Goal: Check status: Check status

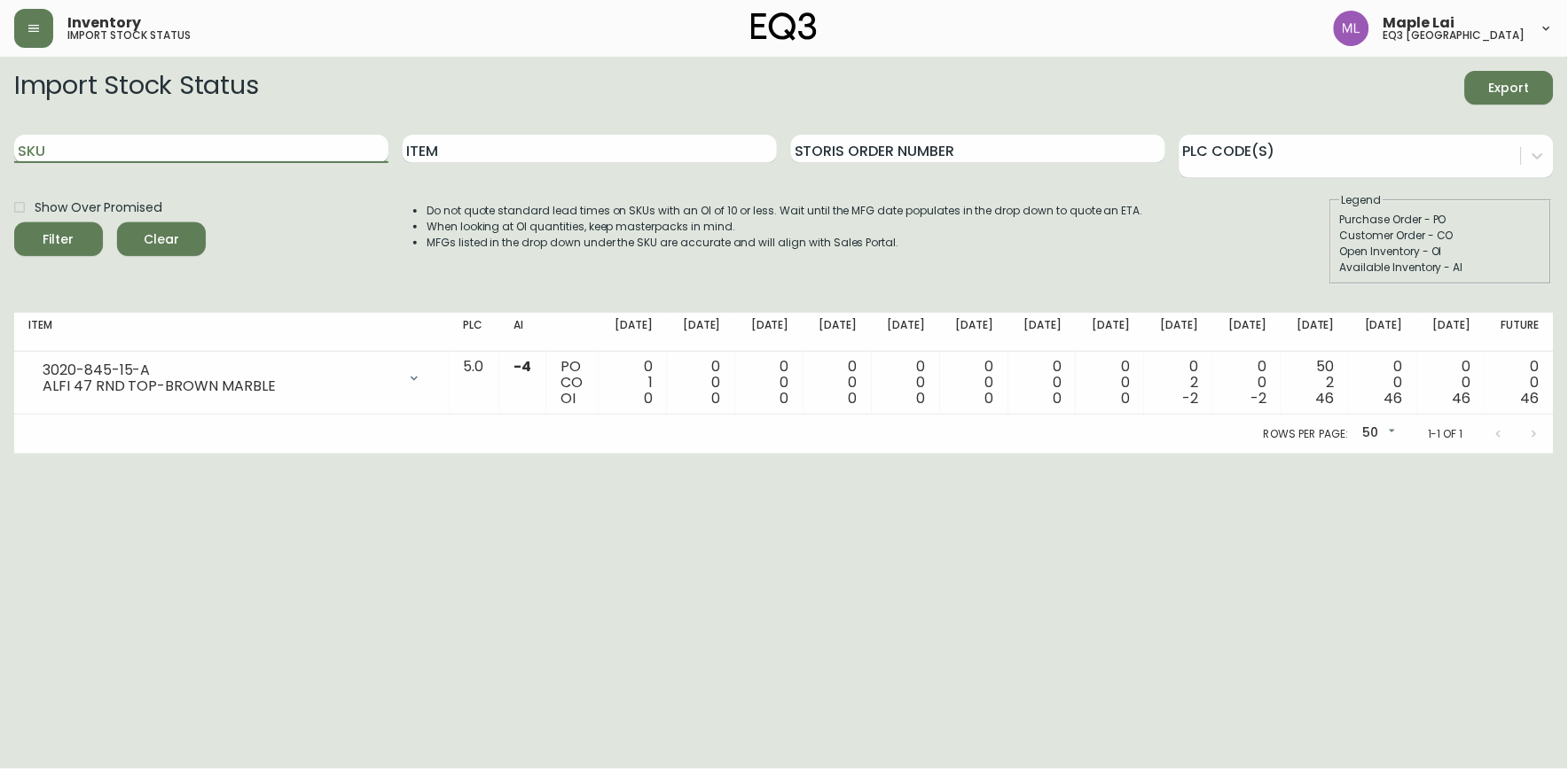
click at [111, 142] on input "SKU" at bounding box center [201, 149] width 374 height 28
click at [14, 223] on button "Filter" at bounding box center [59, 240] width 89 height 34
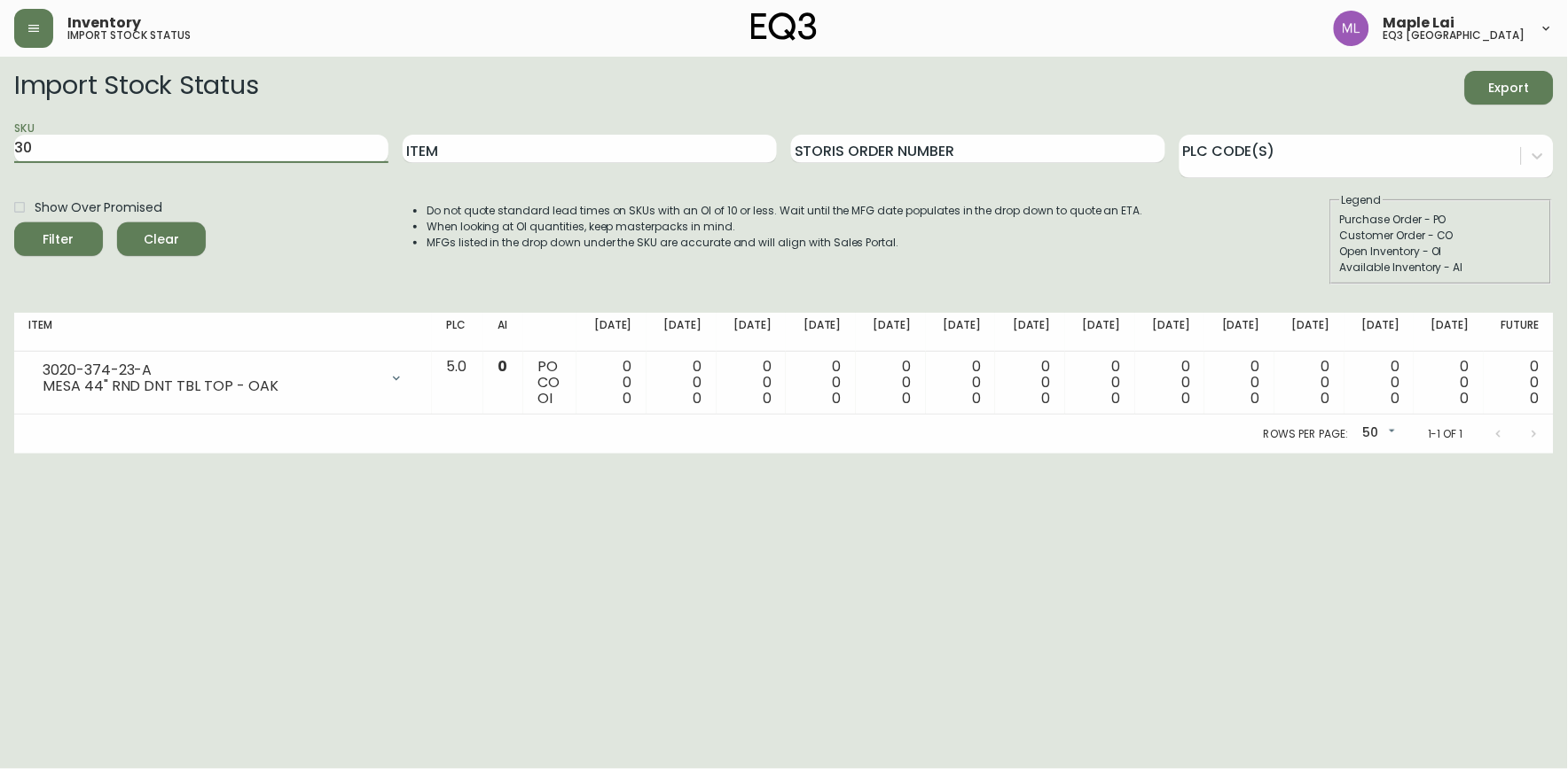
type input "3"
paste input "3020-374-23-A"
type input "3020-374-23-A"
click at [14, 223] on button "Filter" at bounding box center [59, 240] width 89 height 34
click at [160, 242] on span "Clear" at bounding box center [161, 239] width 60 height 22
